Goal: Information Seeking & Learning: Learn about a topic

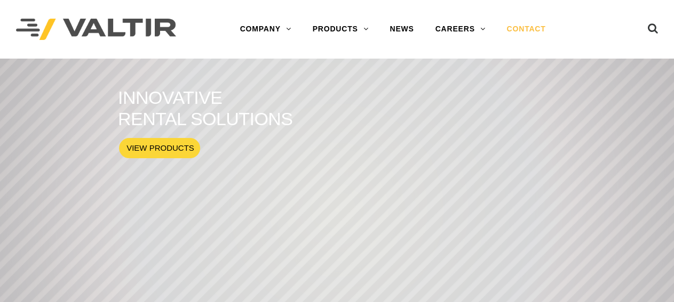
click at [516, 32] on link "CONTACT" at bounding box center [525, 29] width 60 height 21
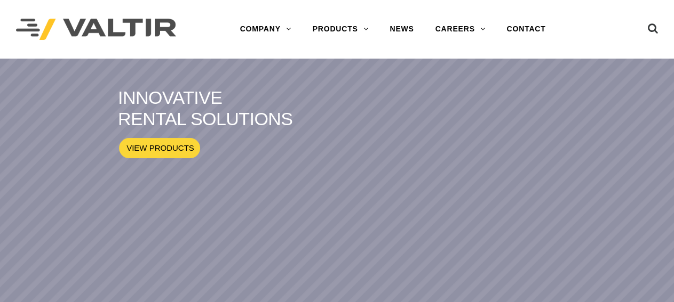
scroll to position [148, 0]
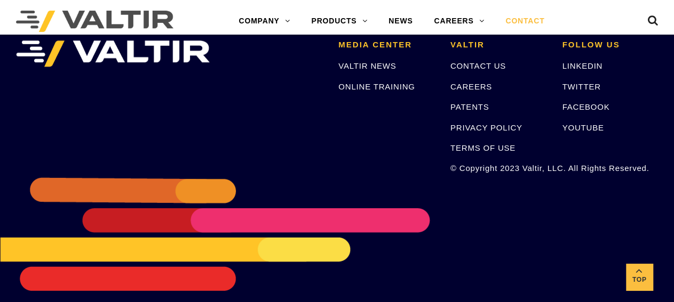
scroll to position [1537, 0]
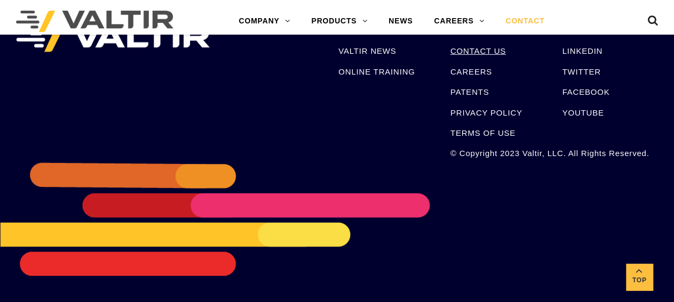
click at [462, 51] on link "CONTACT US" at bounding box center [477, 50] width 55 height 9
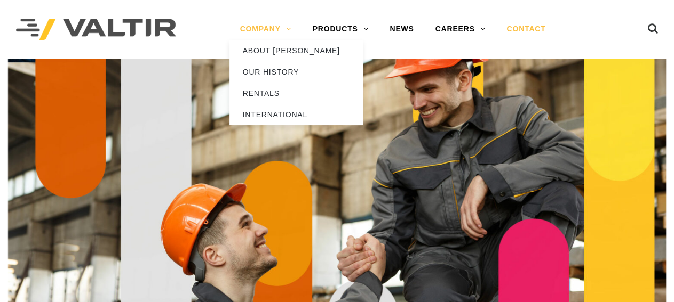
click at [270, 25] on link "COMPANY" at bounding box center [265, 29] width 73 height 21
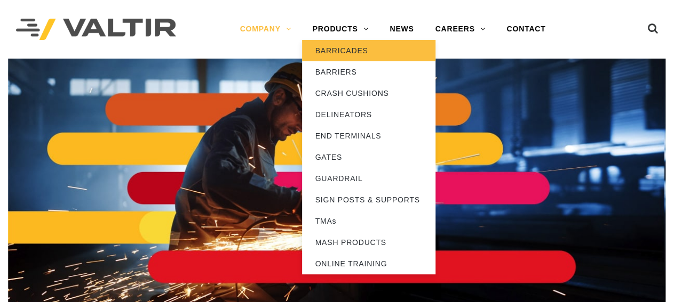
click at [337, 50] on link "BARRICADES" at bounding box center [368, 50] width 133 height 21
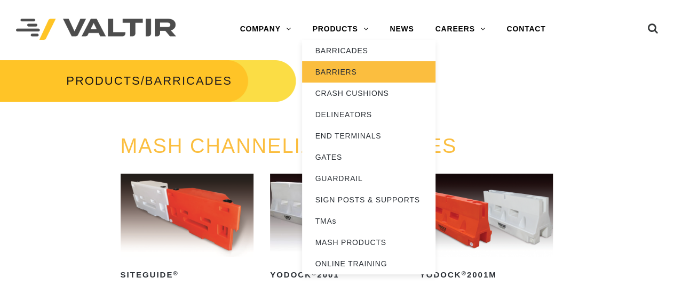
click at [344, 71] on link "BARRIERS" at bounding box center [368, 71] width 133 height 21
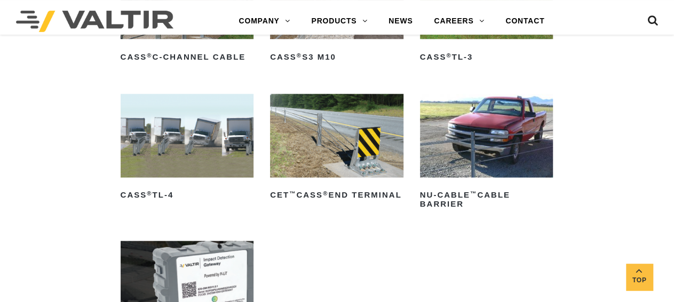
scroll to position [610, 0]
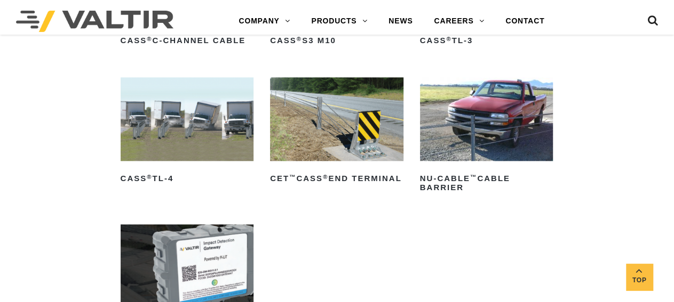
click at [206, 116] on img at bounding box center [187, 118] width 133 height 83
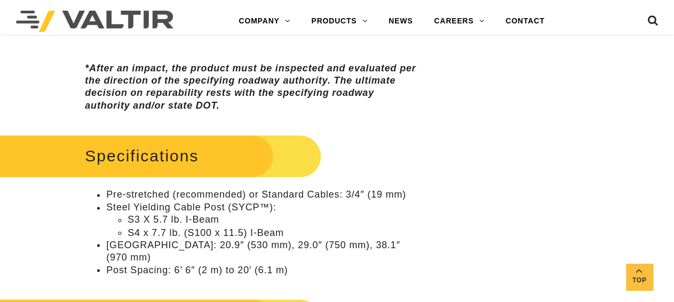
scroll to position [777, 0]
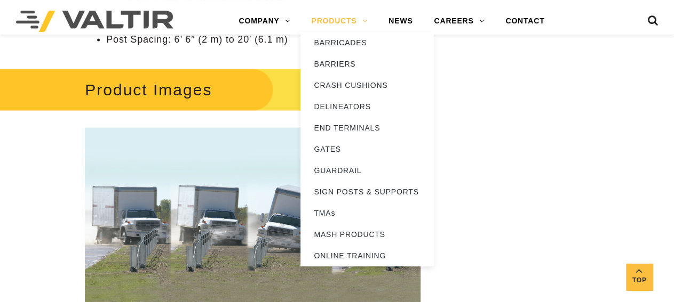
scroll to position [998, 0]
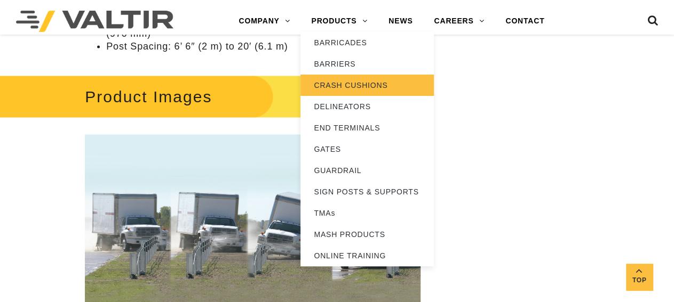
click at [341, 83] on link "CRASH CUSHIONS" at bounding box center [366, 85] width 133 height 21
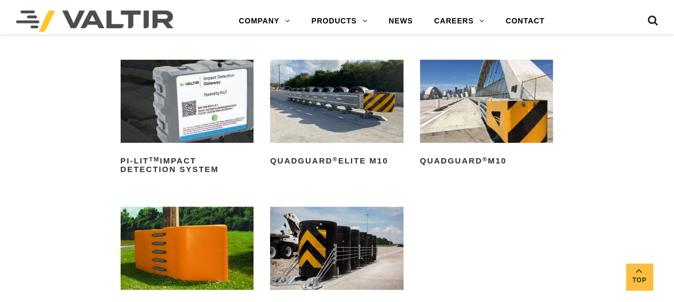
scroll to position [333, 0]
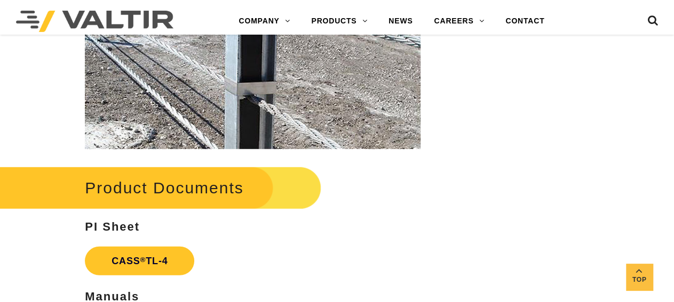
scroll to position [1387, 0]
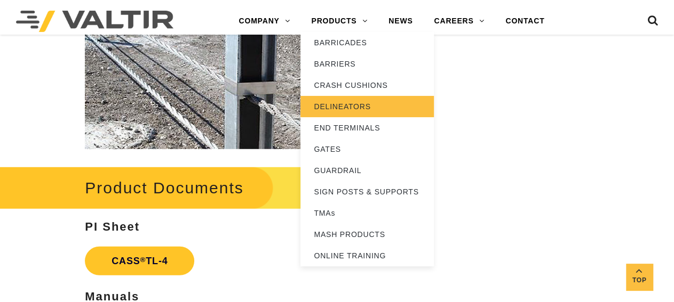
click at [339, 103] on link "DELINEATORS" at bounding box center [366, 106] width 133 height 21
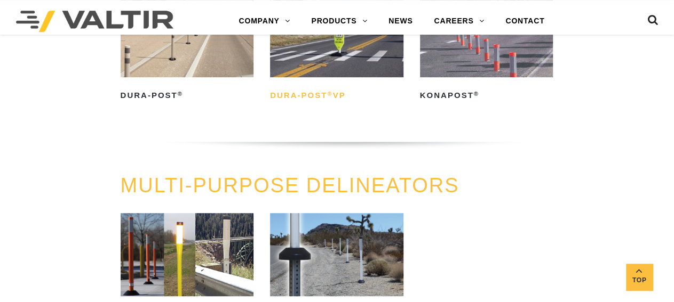
scroll to position [111, 0]
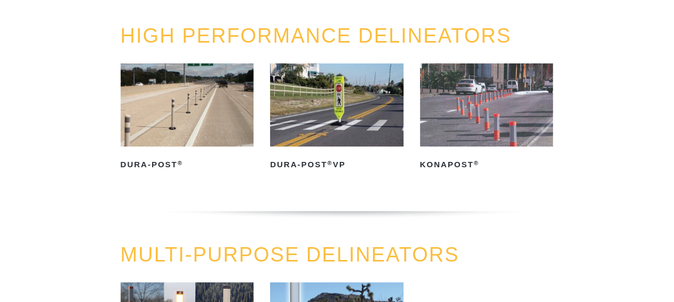
click at [357, 117] on img at bounding box center [336, 104] width 133 height 83
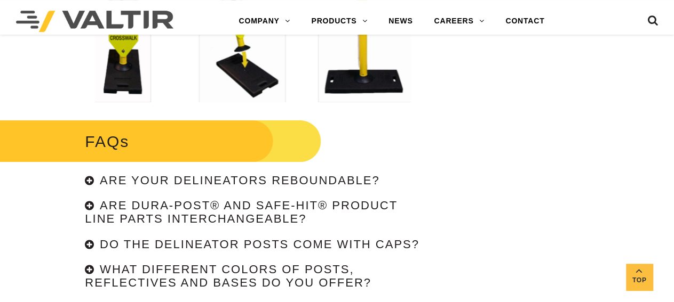
scroll to position [1775, 0]
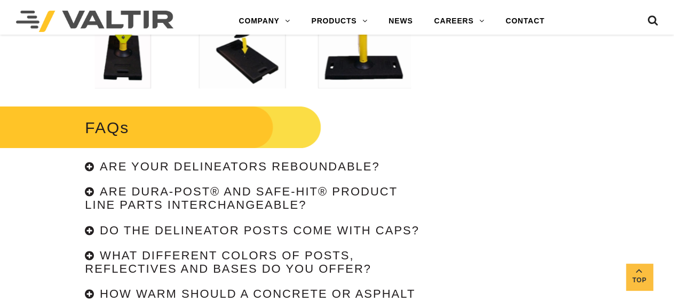
click at [315, 167] on h4 "Are your delineators reboundable?" at bounding box center [239, 166] width 279 height 13
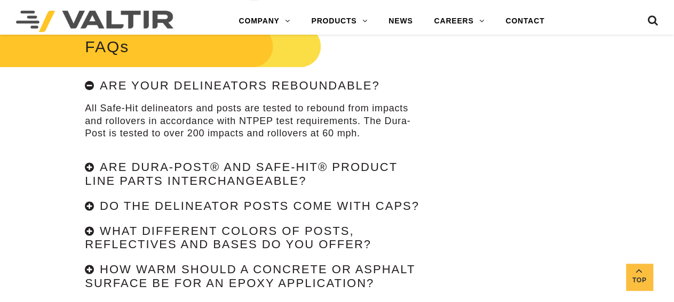
scroll to position [1886, 0]
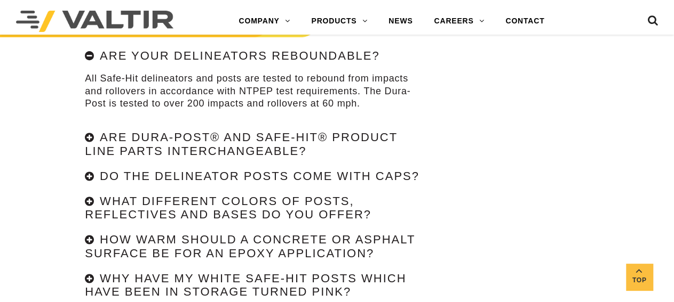
click at [269, 180] on h4 "Do the delineator posts come with caps?" at bounding box center [259, 176] width 319 height 13
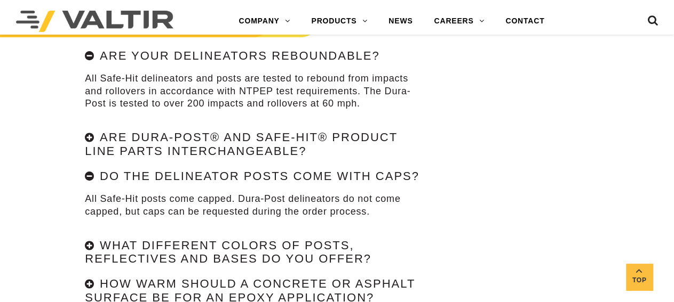
click at [265, 180] on h4 "Do the delineator posts come with caps?" at bounding box center [259, 176] width 319 height 13
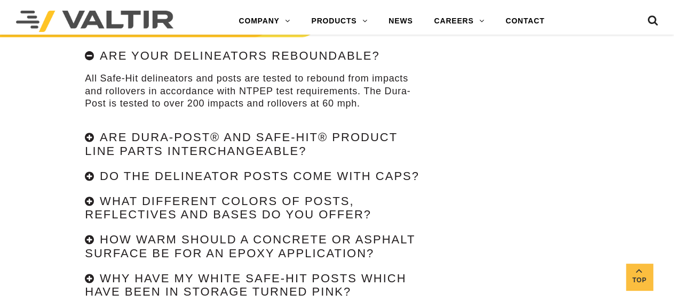
click at [264, 205] on h4 "What different colors of posts, reflectives and bases do you offer?" at bounding box center [228, 208] width 286 height 27
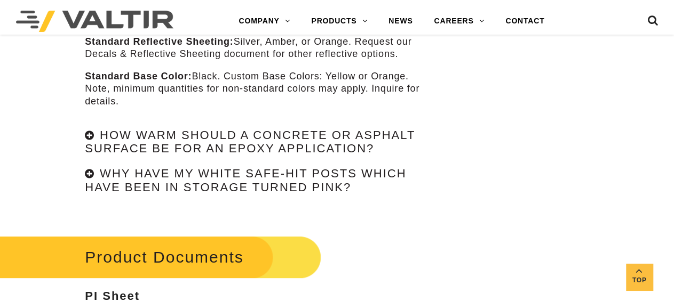
scroll to position [2163, 0]
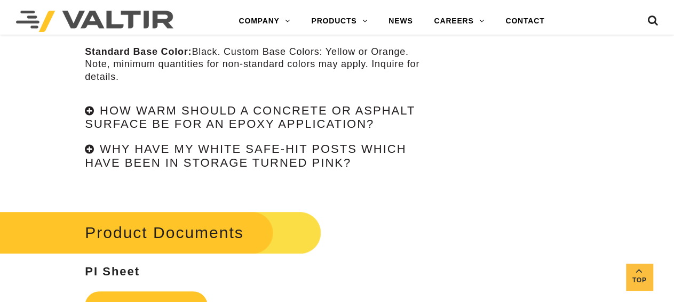
click at [278, 165] on h4 "Why have my white Safe-Hit posts which have been in storage turned pink?" at bounding box center [245, 155] width 321 height 27
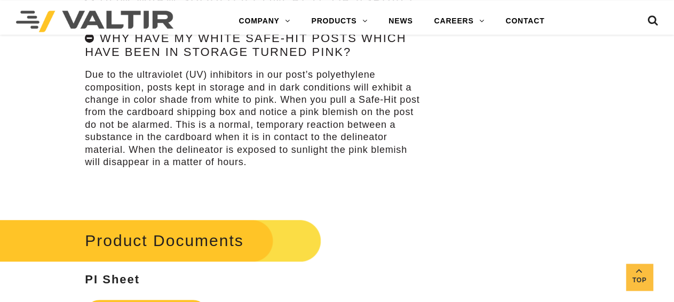
scroll to position [2274, 0]
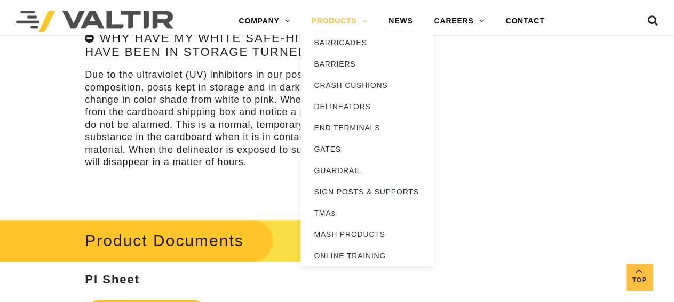
click at [327, 22] on link "PRODUCTS" at bounding box center [338, 21] width 77 height 21
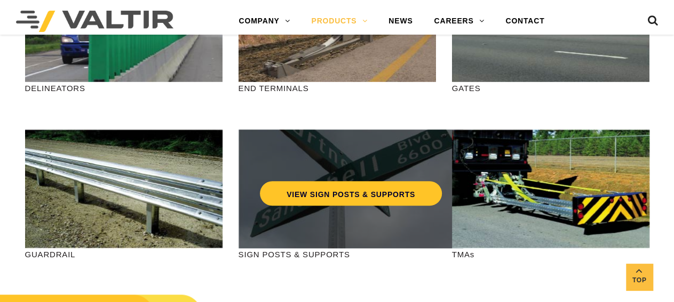
scroll to position [444, 0]
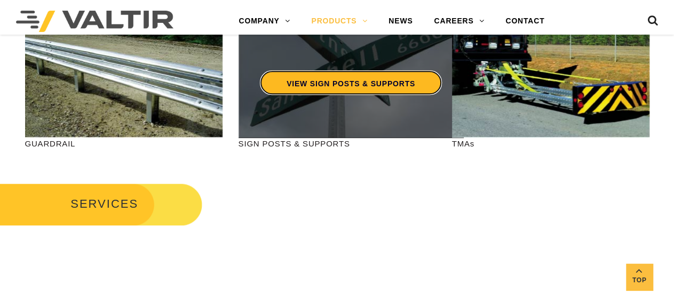
click at [346, 82] on link "VIEW SIGN POSTS & SUPPORTS" at bounding box center [351, 82] width 182 height 25
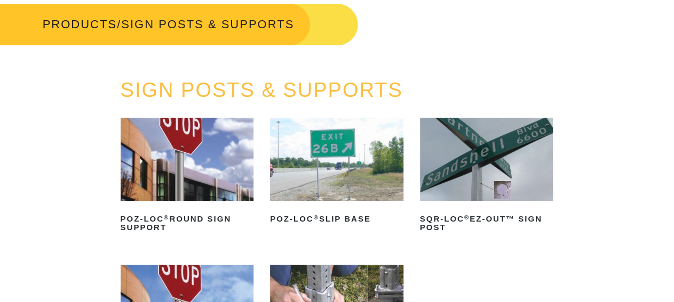
scroll to position [55, 0]
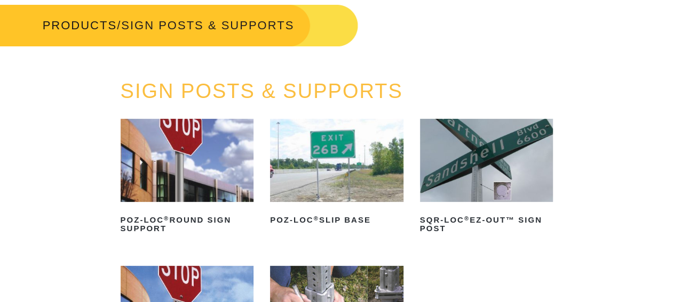
click at [211, 168] on img at bounding box center [187, 160] width 133 height 83
